Goal: Information Seeking & Learning: Understand process/instructions

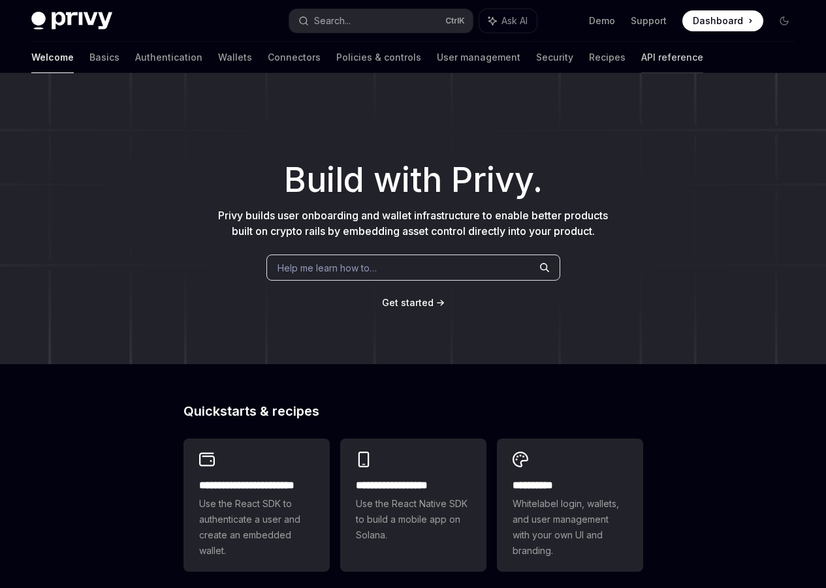
click at [641, 66] on link "API reference" at bounding box center [672, 57] width 62 height 31
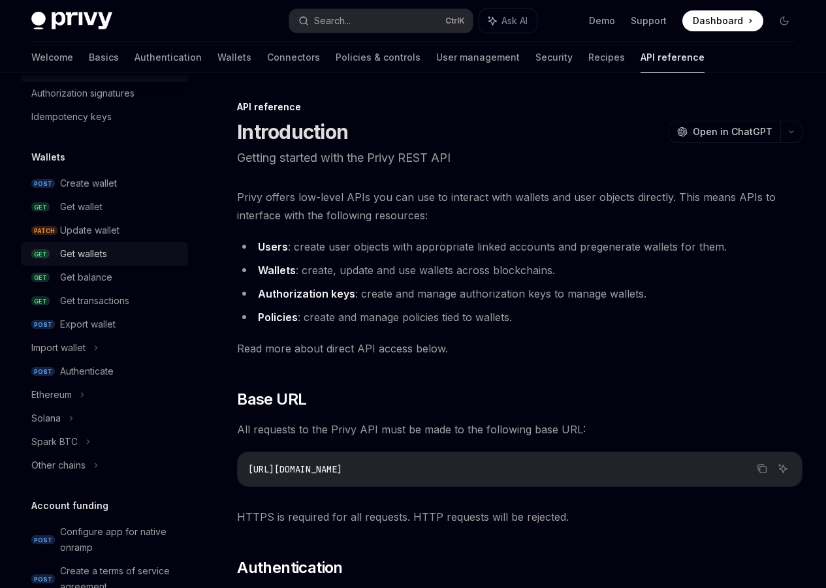
scroll to position [65, 0]
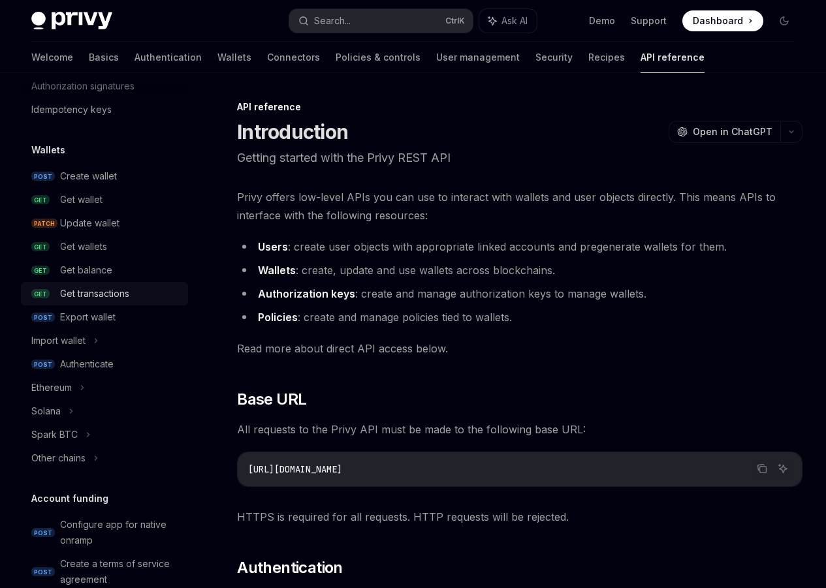
click at [134, 296] on div "Get transactions" at bounding box center [120, 294] width 120 height 16
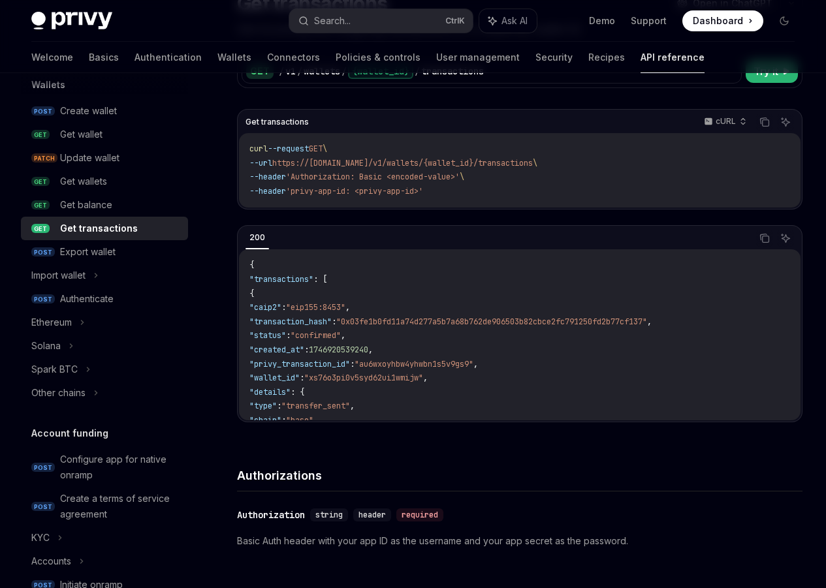
scroll to position [131, 0]
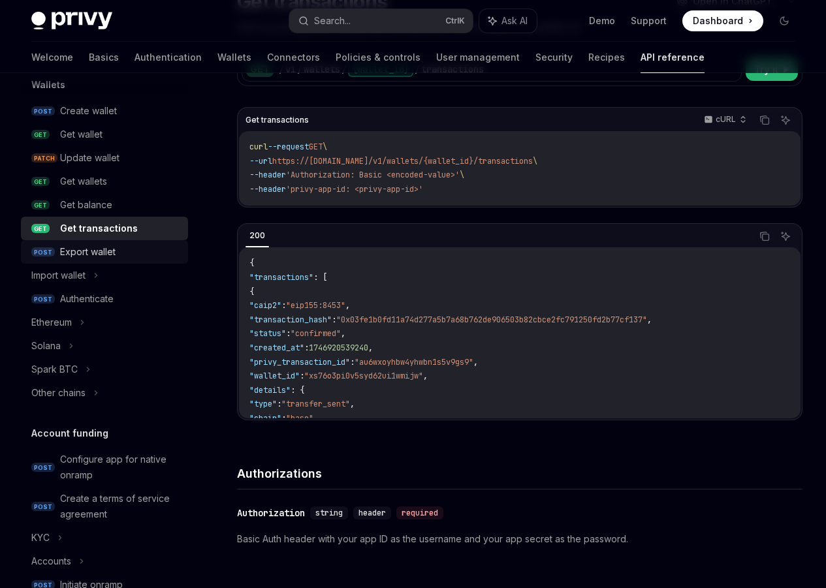
click at [122, 256] on div "Export wallet" at bounding box center [120, 252] width 120 height 16
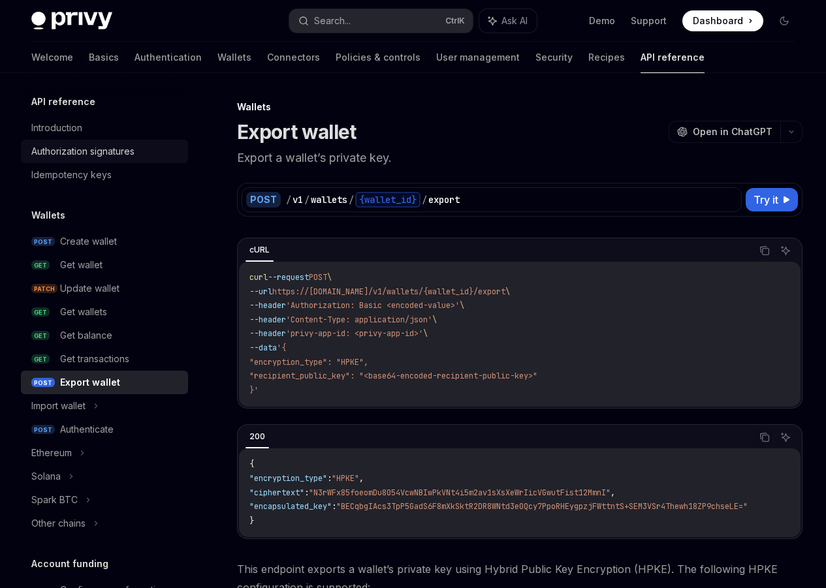
click at [131, 159] on link "Authorization signatures" at bounding box center [104, 151] width 167 height 23
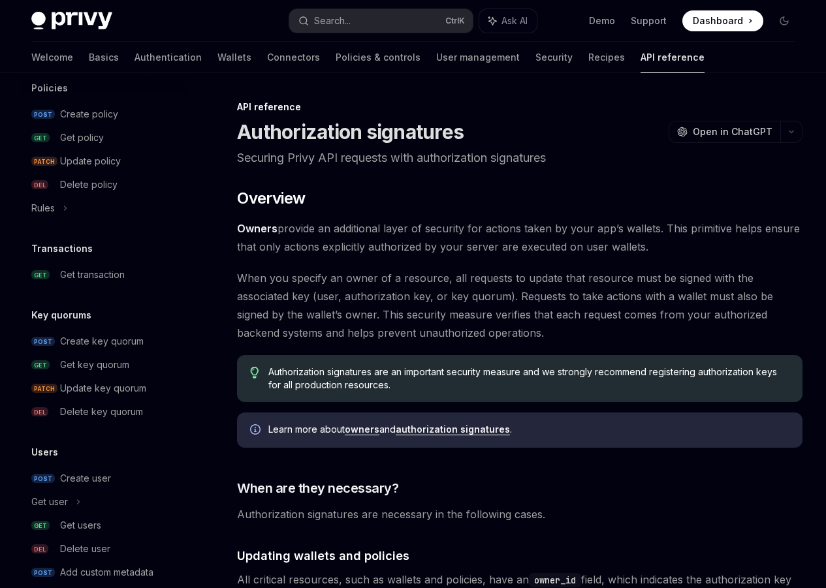
scroll to position [718, 0]
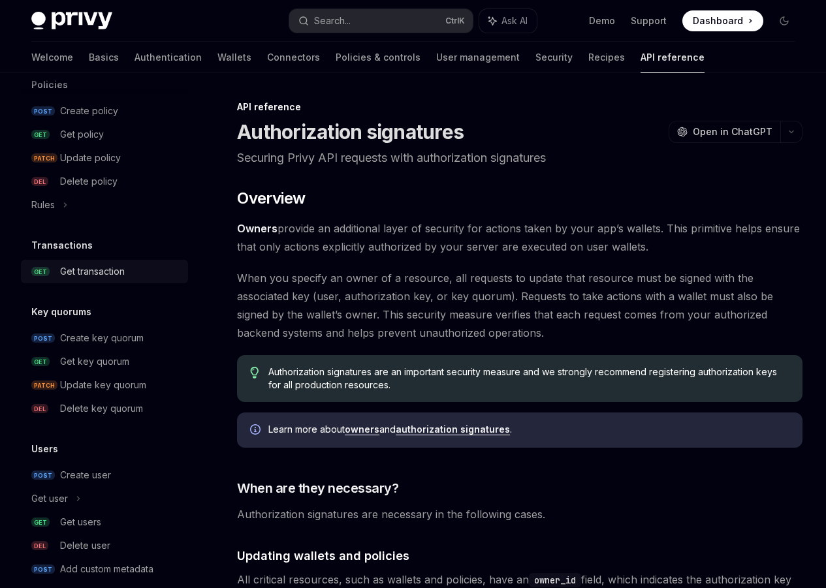
click at [111, 275] on div "Get transaction" at bounding box center [92, 272] width 65 height 16
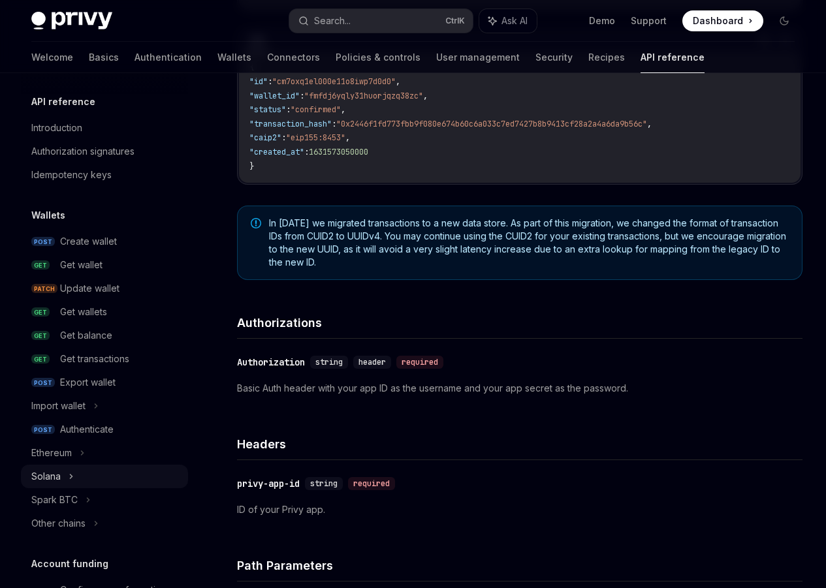
click at [83, 477] on div "Solana" at bounding box center [104, 476] width 167 height 23
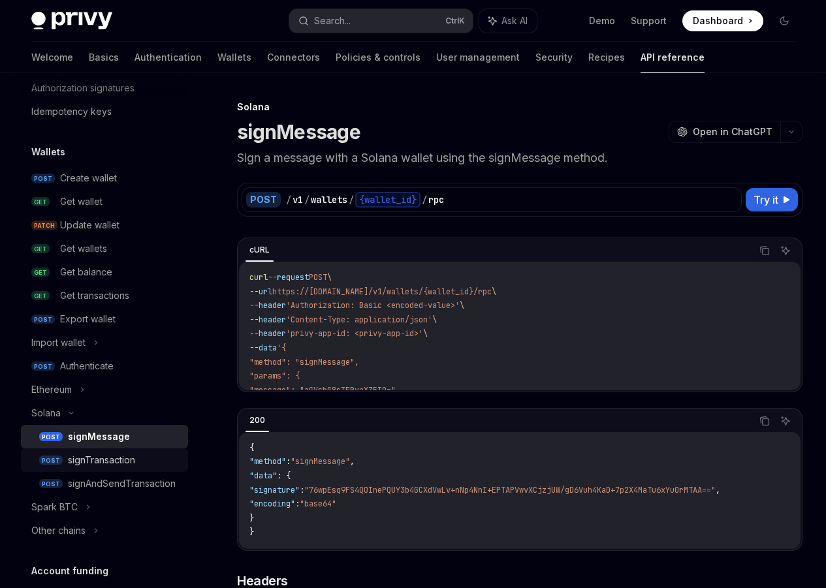
scroll to position [65, 0]
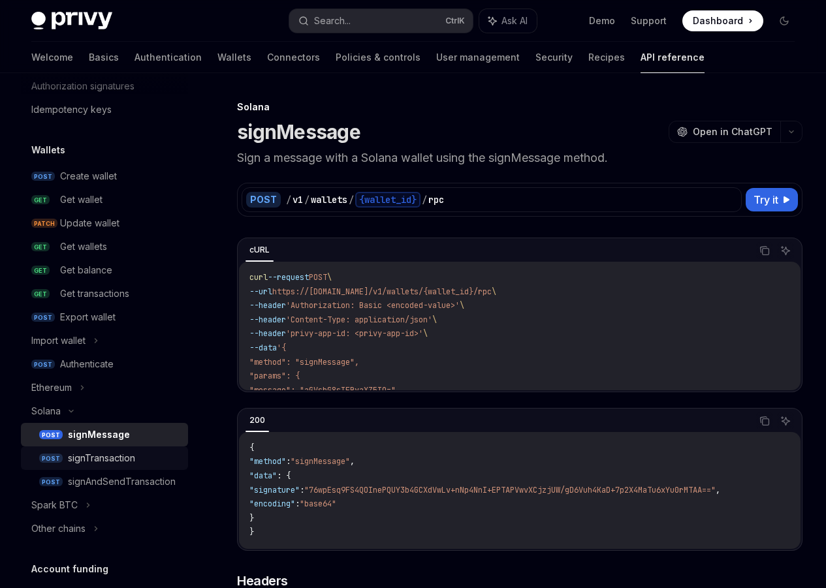
click at [127, 461] on div "signTransaction" at bounding box center [101, 458] width 67 height 16
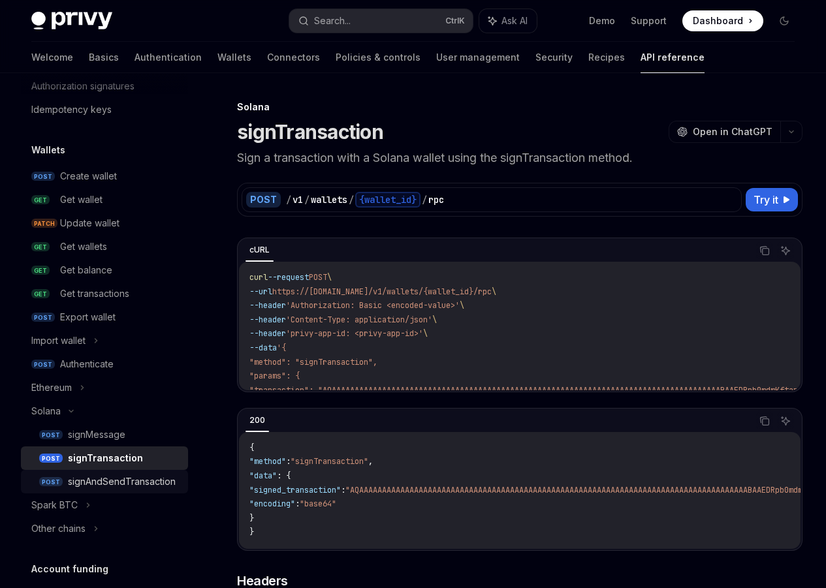
click at [136, 487] on div "signAndSendTransaction" at bounding box center [122, 482] width 108 height 16
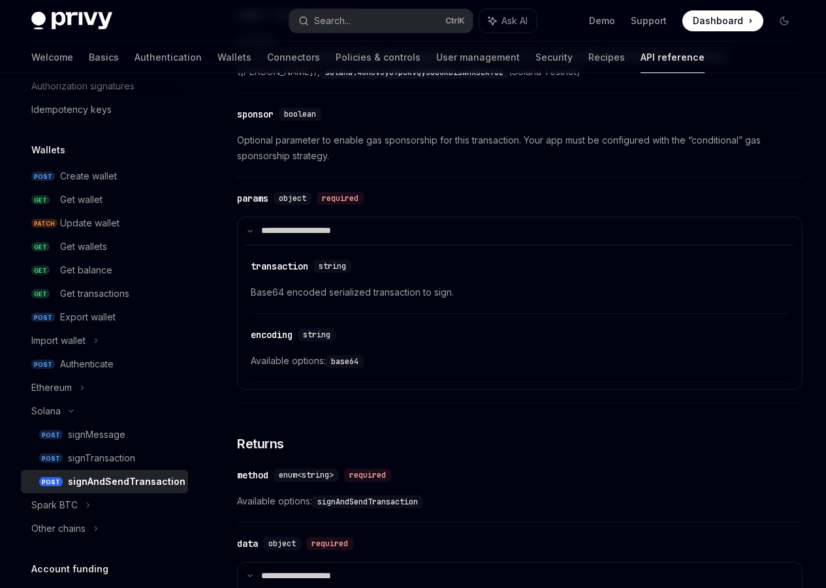
scroll to position [979, 0]
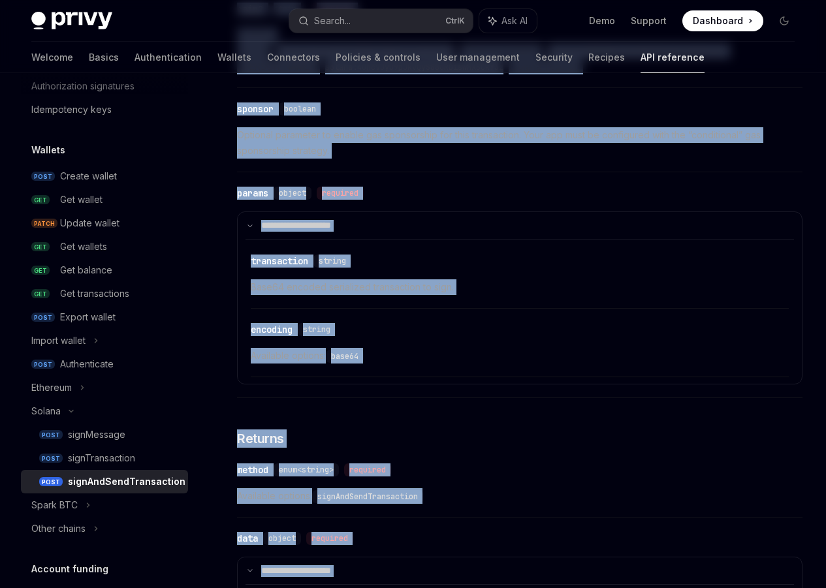
drag, startPoint x: 242, startPoint y: 480, endPoint x: 463, endPoint y: 181, distance: 371.9
click at [593, 174] on div "cURL Copy Ask AI curl --request POST \ --url https://[DOMAIN_NAME]/v1/wallets/{…" at bounding box center [413, 2] width 784 height 1816
click at [432, 184] on div "**********" at bounding box center [519, 155] width 565 height 1124
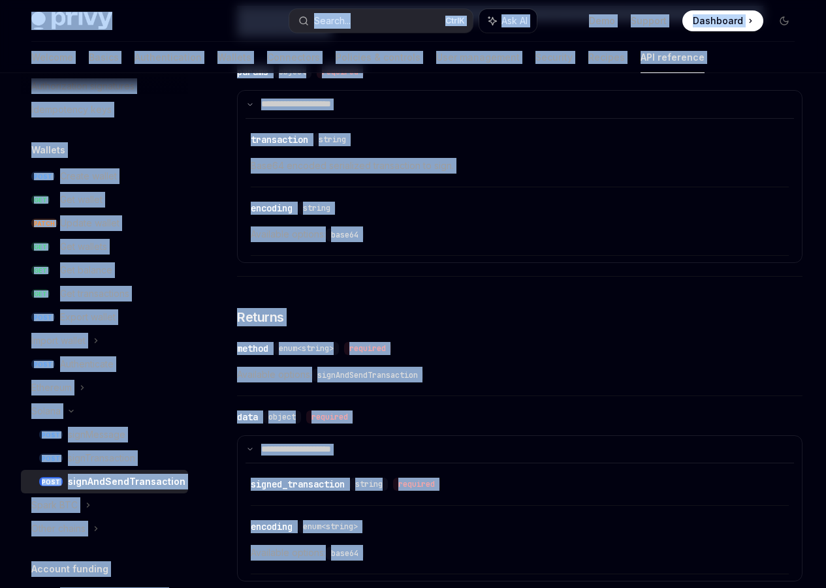
click at [440, 256] on div "​ encoding enum<string> Available options: base64" at bounding box center [520, 225] width 538 height 62
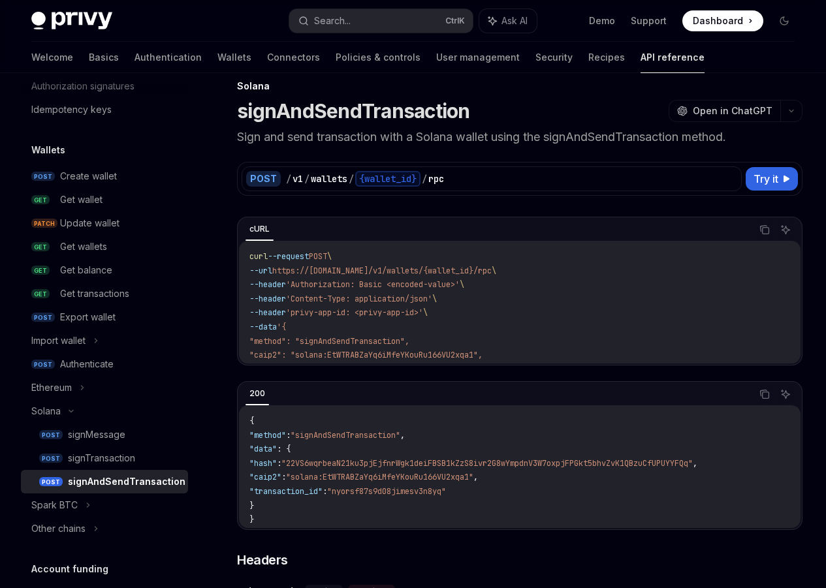
scroll to position [0, 0]
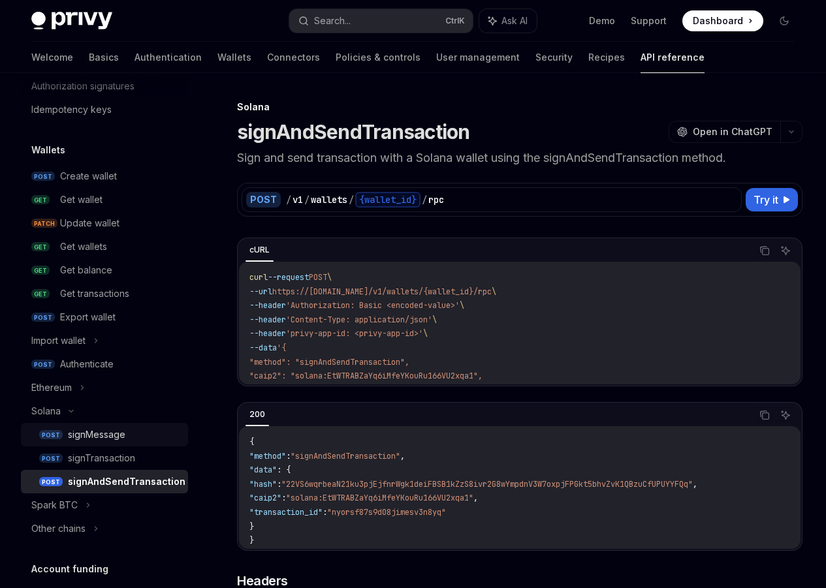
drag, startPoint x: 100, startPoint y: 454, endPoint x: 100, endPoint y: 444, distance: 9.8
click at [100, 454] on div "signTransaction" at bounding box center [101, 458] width 67 height 16
click at [101, 434] on div "signMessage" at bounding box center [96, 435] width 57 height 16
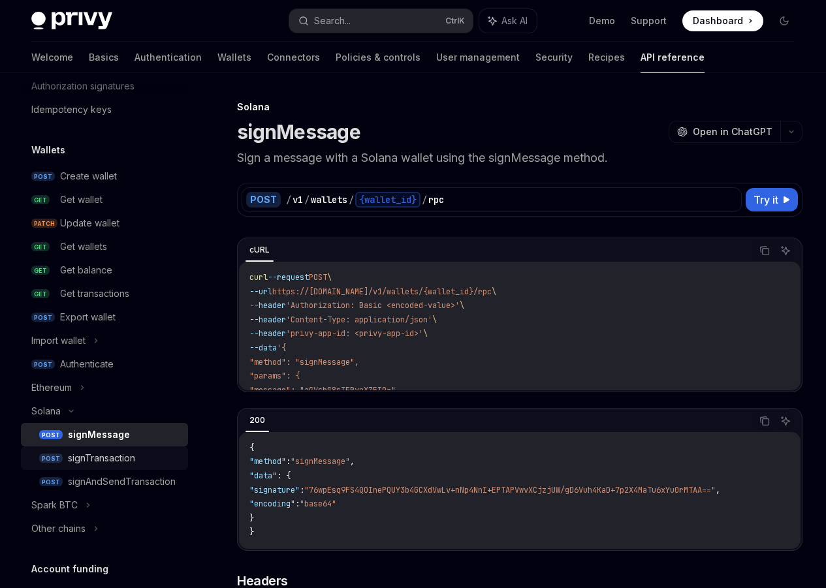
click at [102, 452] on div "signTransaction" at bounding box center [101, 458] width 67 height 16
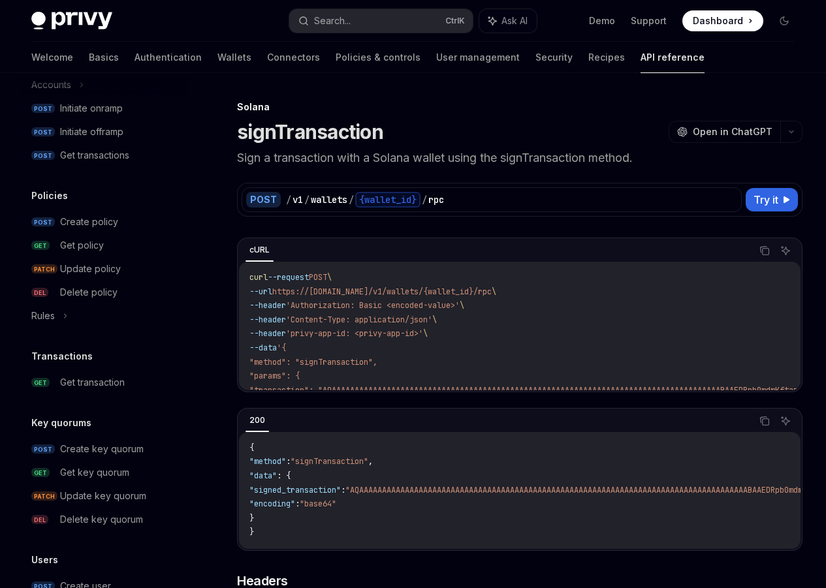
scroll to position [718, 0]
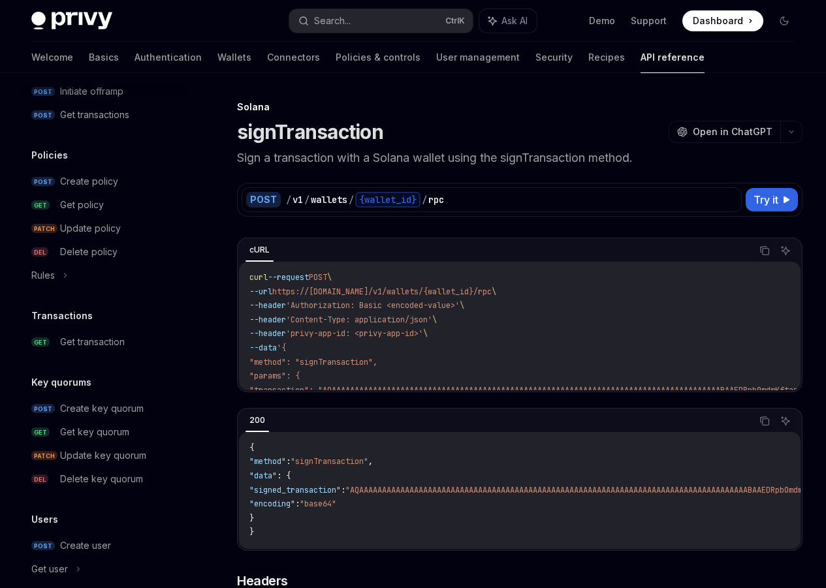
click at [110, 322] on div "Transactions" at bounding box center [104, 316] width 167 height 16
click at [103, 334] on div "Get transaction" at bounding box center [92, 342] width 65 height 16
type textarea "*"
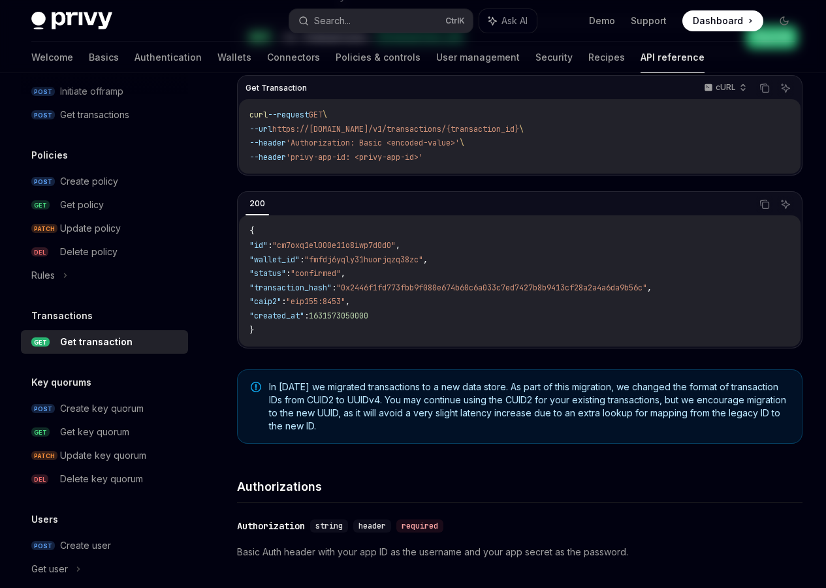
scroll to position [196, 0]
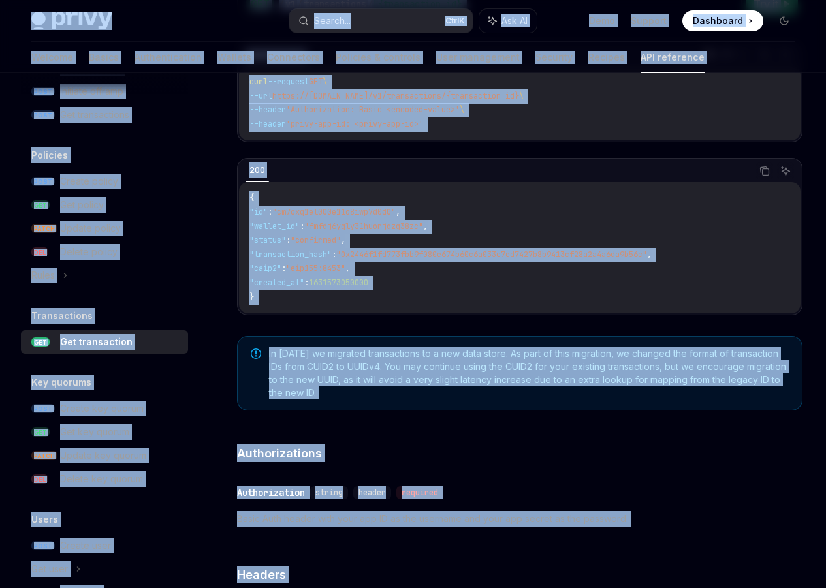
copy div "Privy Docs home page Search... Ctrl K Ask AI Demo Support Dashboard Dashboard S…"
click at [0, 0] on div "Get Transaction cURL Copy Ask AI curl --request GET \ --url https://[DOMAIN_NAM…" at bounding box center [0, 0] width 0 height 0
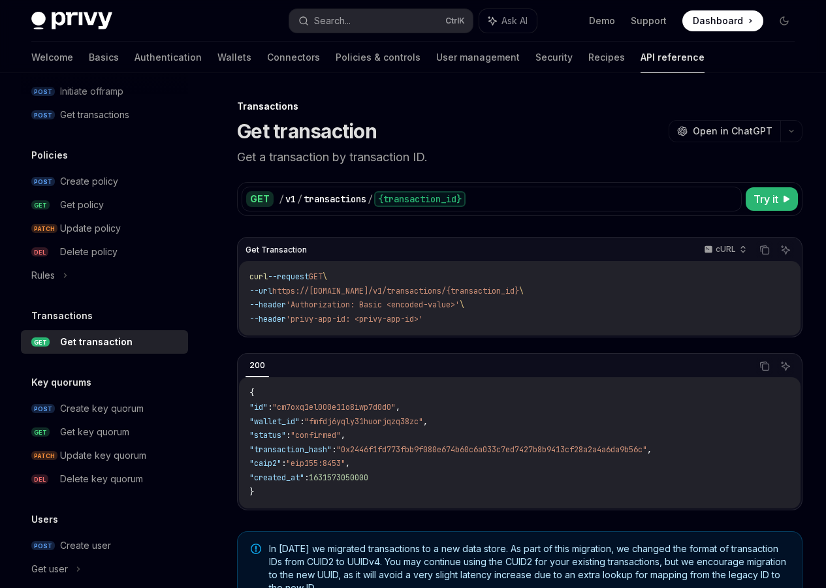
scroll to position [0, 0]
